Goal: Find specific page/section: Find specific page/section

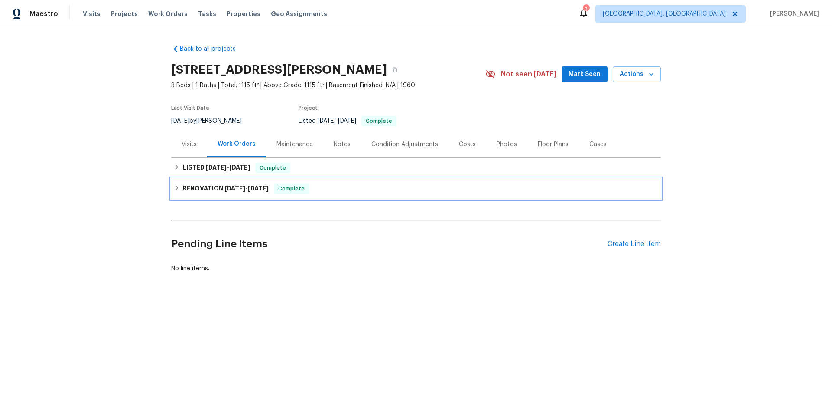
click at [176, 186] on icon at bounding box center [177, 187] width 3 height 5
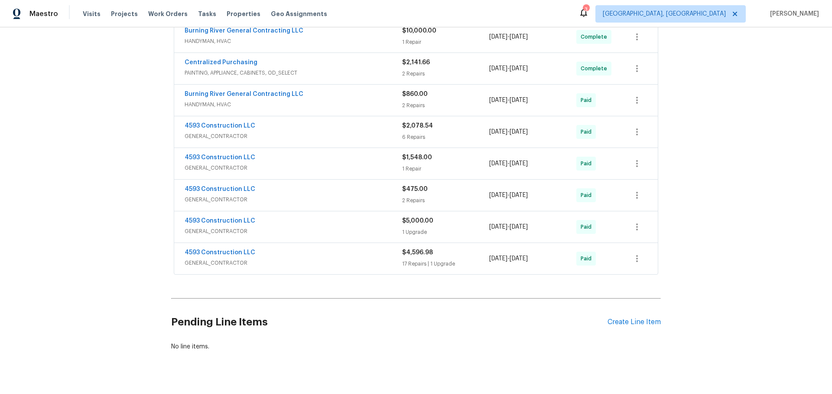
scroll to position [198, 0]
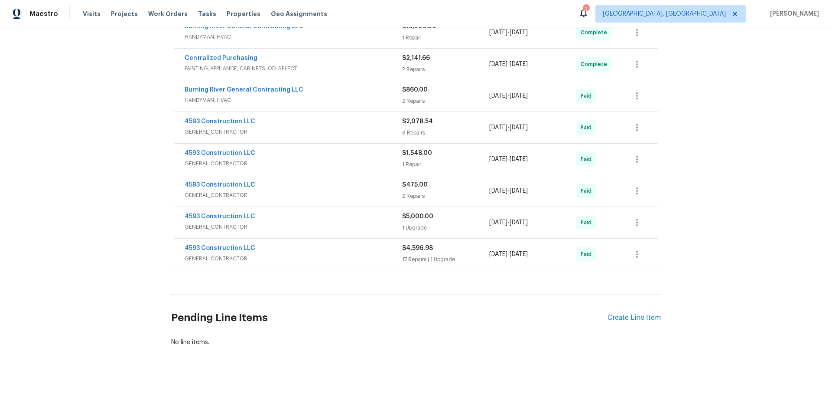
click at [293, 256] on span "GENERAL_CONTRACTOR" at bounding box center [294, 258] width 218 height 9
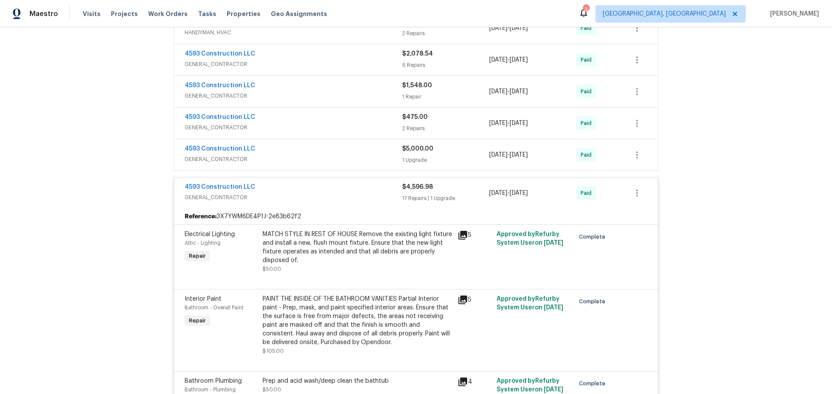
scroll to position [264, 0]
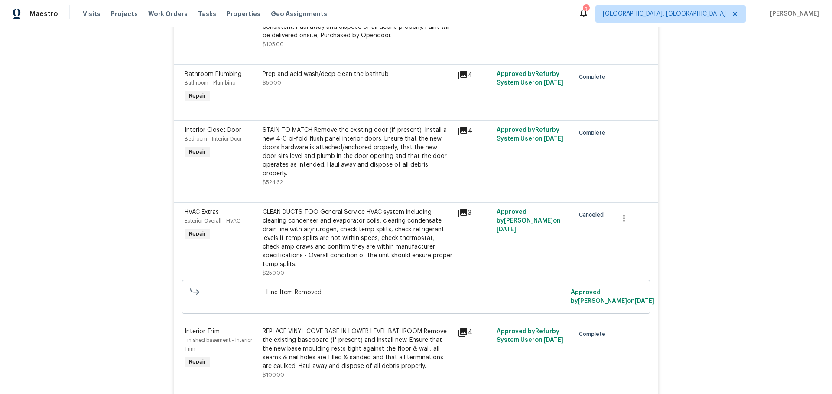
click at [284, 251] on div "HVAC Extras Exterior Overall - HVAC Repair CLEAN DUCTS TOO General Service HVAC…" at bounding box center [416, 261] width 484 height 119
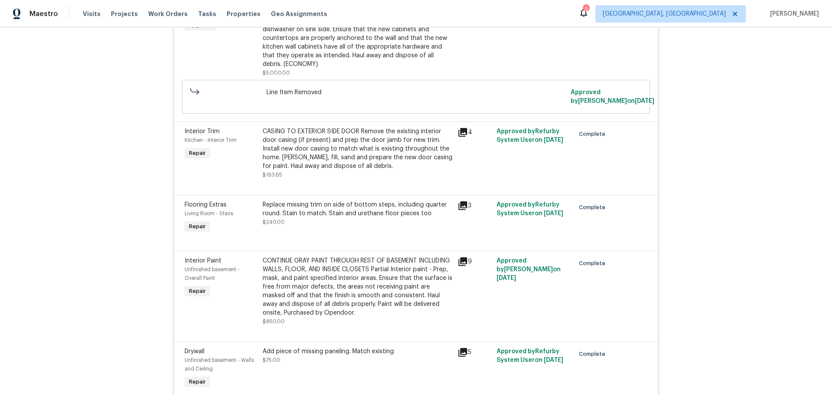
scroll to position [1495, 0]
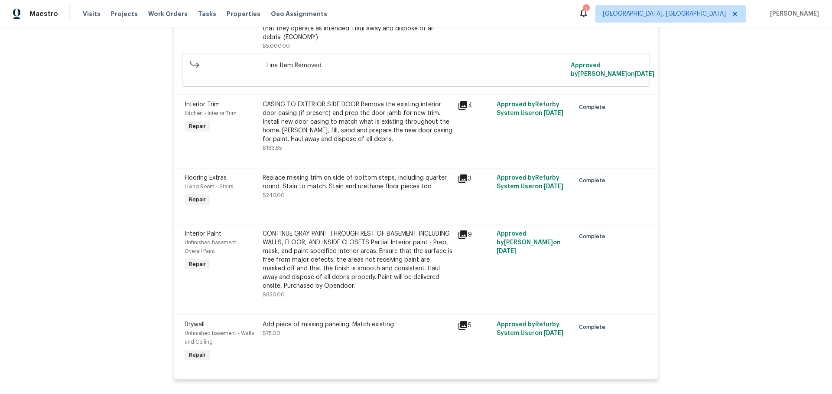
drag, startPoint x: 466, startPoint y: 228, endPoint x: 504, endPoint y: 230, distance: 38.7
click at [466, 230] on icon at bounding box center [463, 234] width 9 height 9
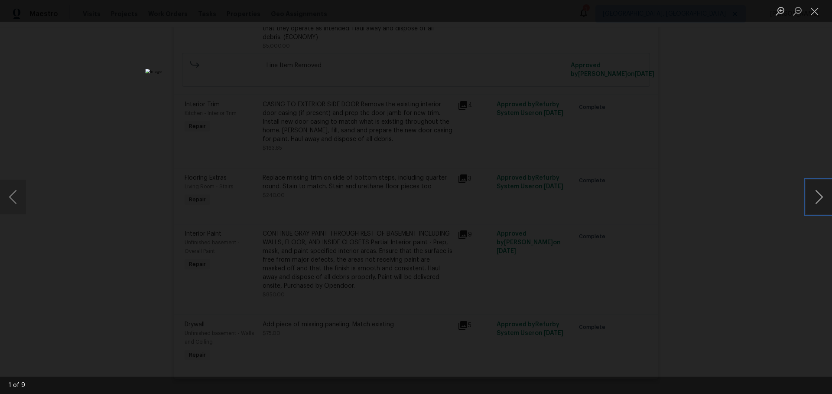
click at [818, 199] on button "Next image" at bounding box center [819, 196] width 26 height 35
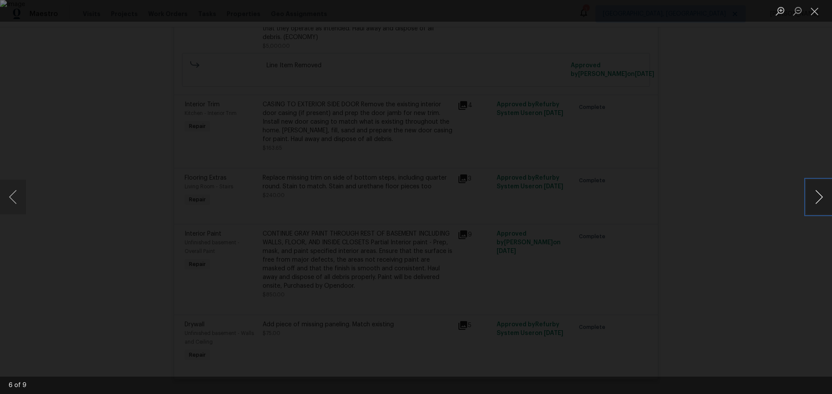
click at [818, 199] on button "Next image" at bounding box center [819, 196] width 26 height 35
